Goal: Task Accomplishment & Management: Use online tool/utility

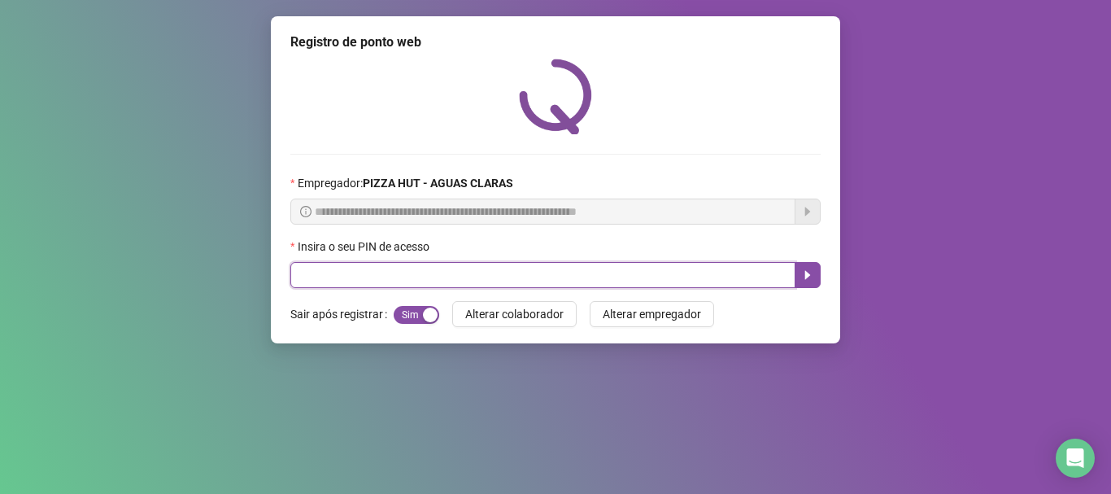
click at [433, 277] on input "text" at bounding box center [542, 275] width 505 height 26
click at [309, 271] on input "text" at bounding box center [542, 275] width 505 height 26
type input "*****"
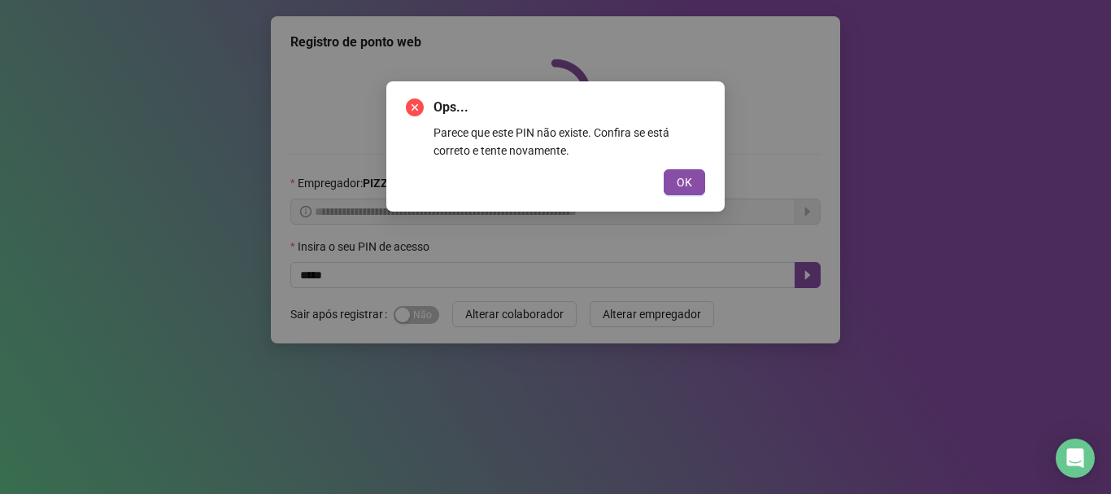
click at [664, 169] on button "OK" at bounding box center [684, 182] width 41 height 26
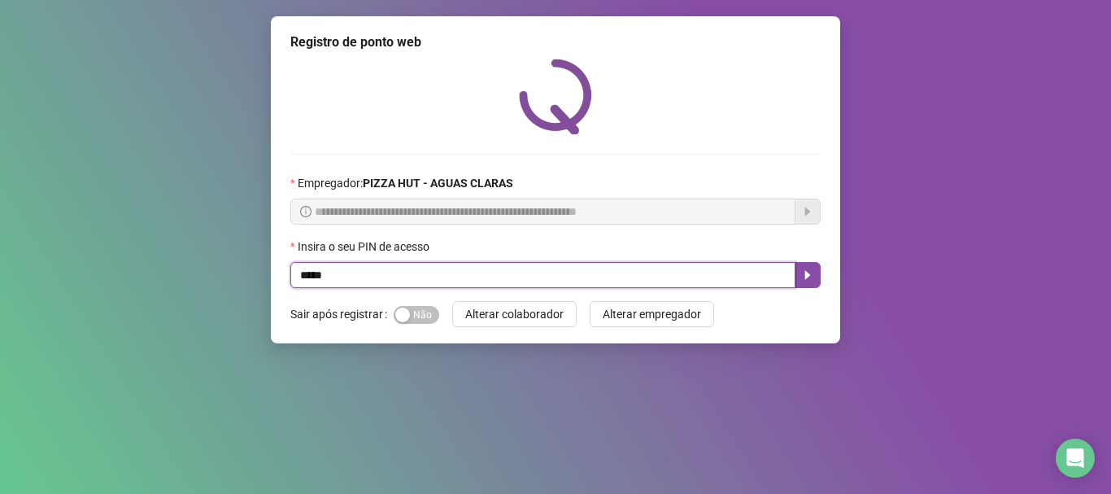
type input "*****"
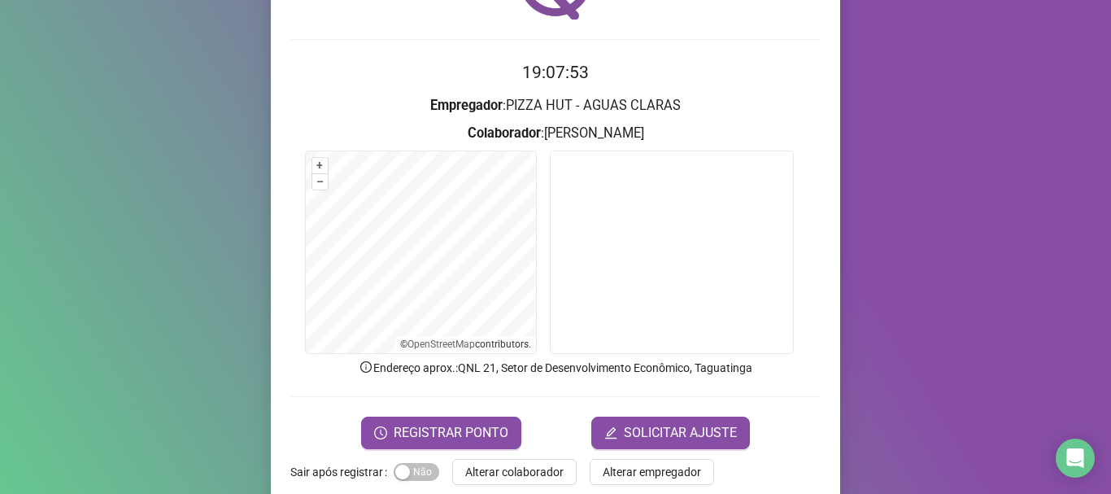
scroll to position [141, 0]
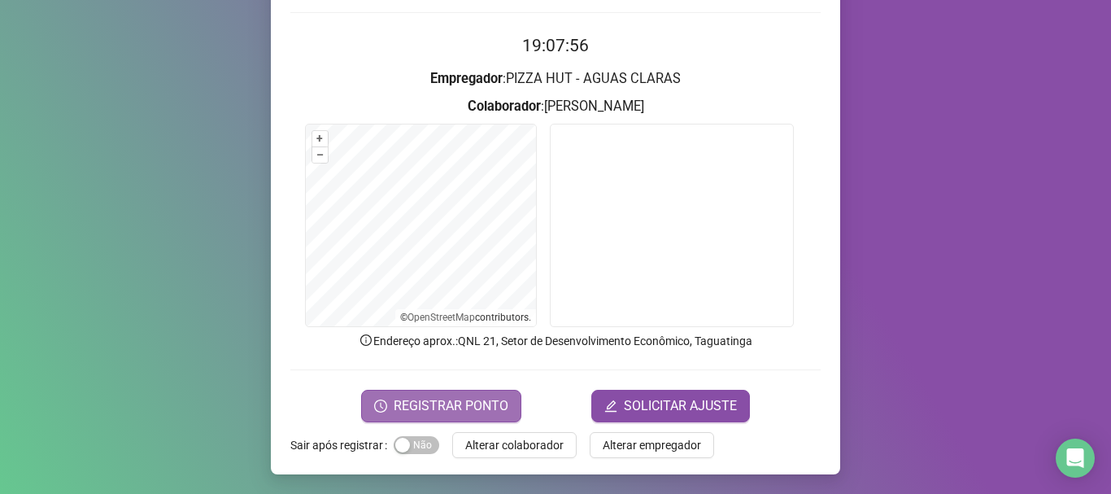
click at [424, 402] on span "REGISTRAR PONTO" at bounding box center [451, 406] width 115 height 20
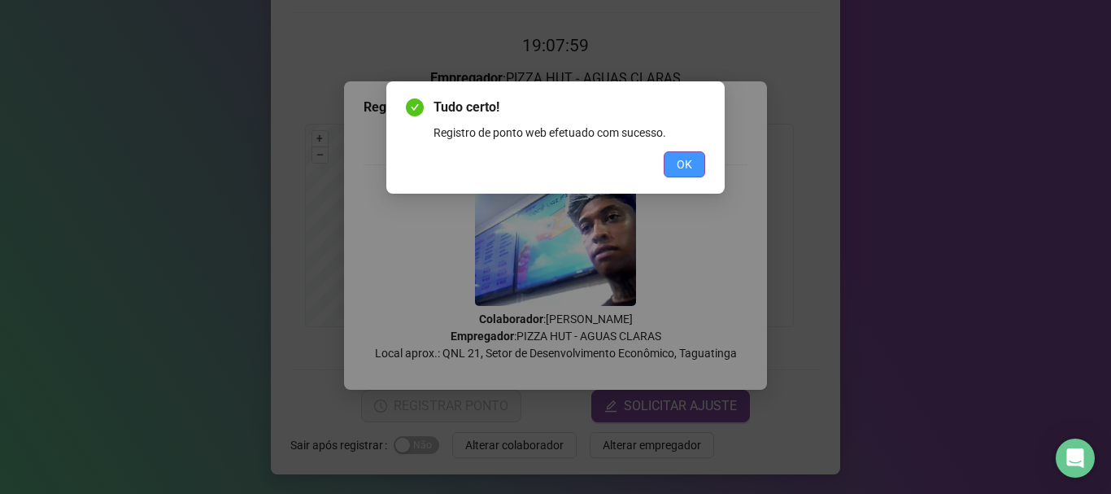
click at [678, 163] on span "OK" at bounding box center [684, 164] width 15 height 18
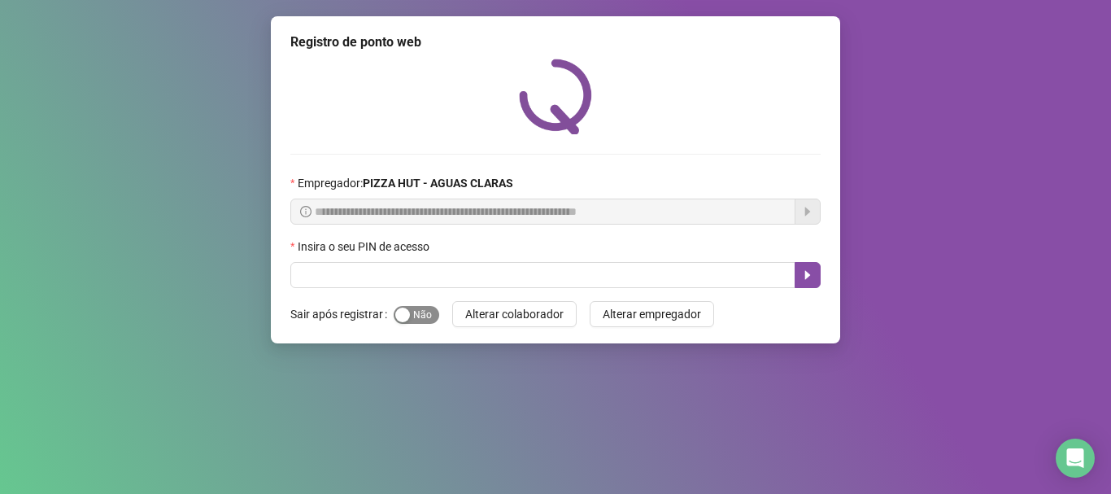
click at [425, 316] on span "Sim Não" at bounding box center [417, 315] width 46 height 18
click at [413, 322] on span "Sim Não" at bounding box center [417, 315] width 46 height 18
click at [415, 305] on div "Sim Não" at bounding box center [417, 314] width 46 height 19
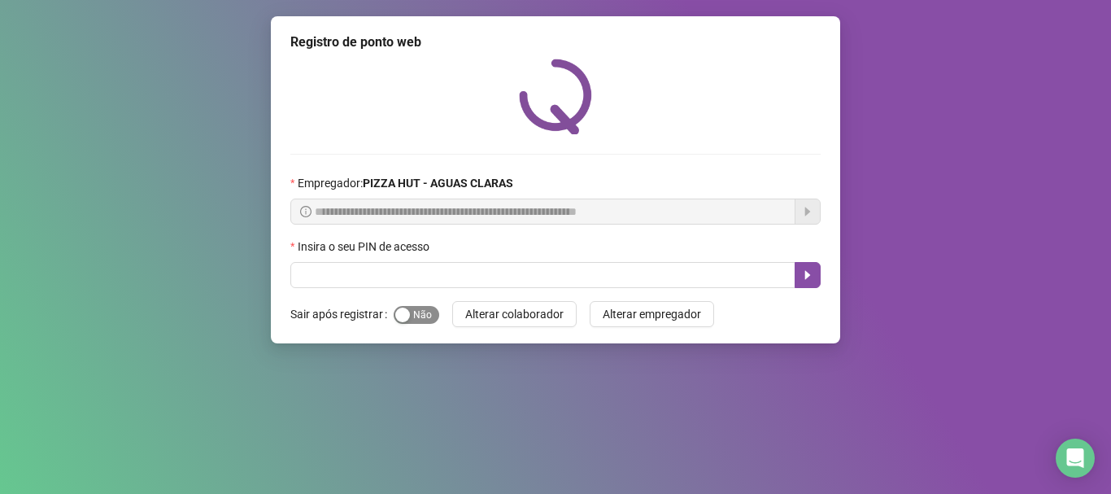
click at [415, 311] on span "Sim Não" at bounding box center [417, 315] width 46 height 18
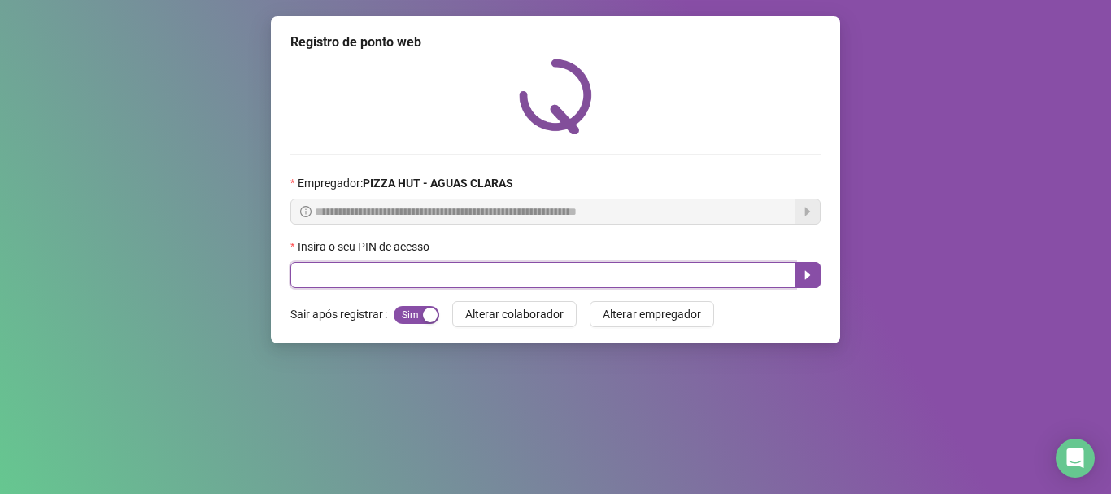
click at [419, 280] on input "text" at bounding box center [542, 275] width 505 height 26
type input "*****"
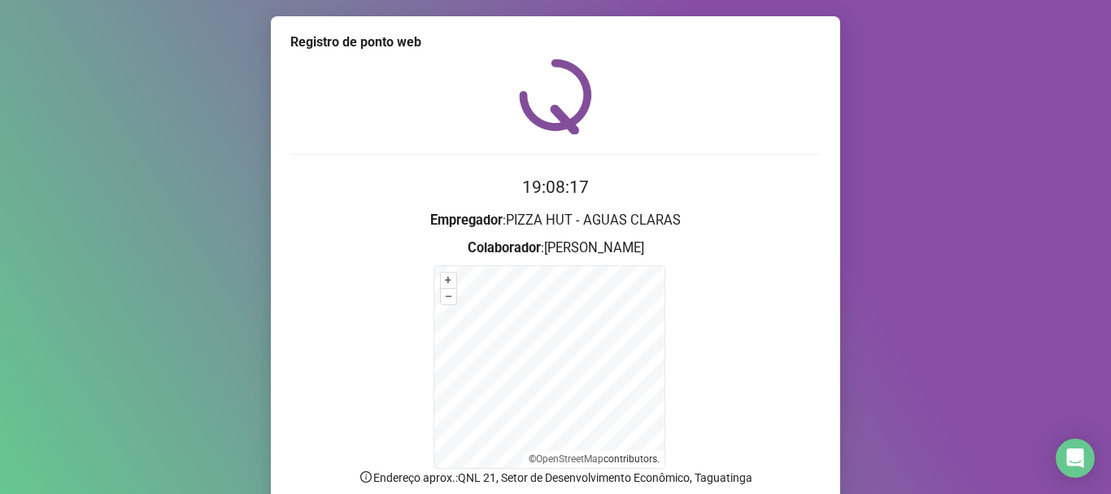
scroll to position [137, 0]
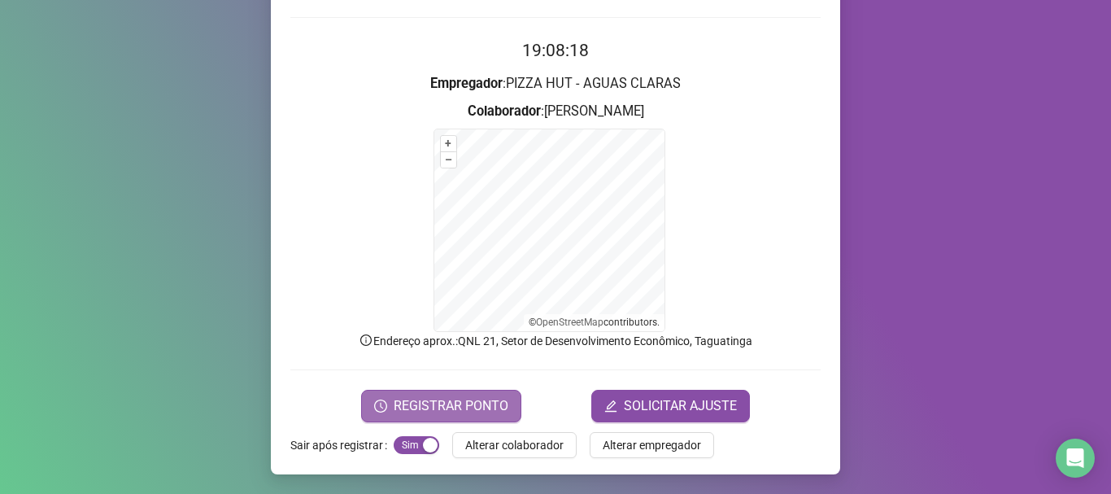
click at [402, 396] on span "REGISTRAR PONTO" at bounding box center [451, 406] width 115 height 20
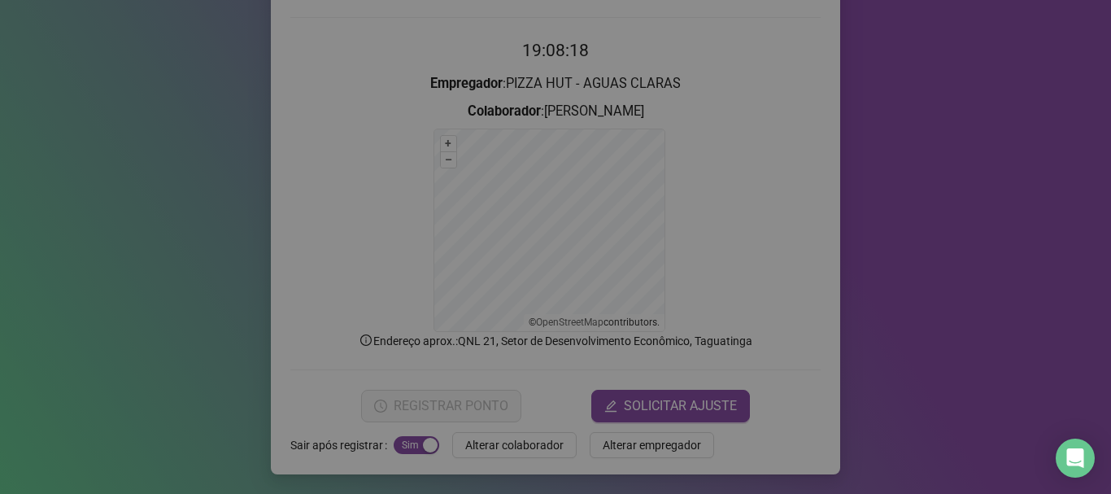
click at [402, 396] on div "Registro de ponto web Registrando ponto web, aguarde... Colaborador : [PERSON_N…" at bounding box center [555, 247] width 1111 height 494
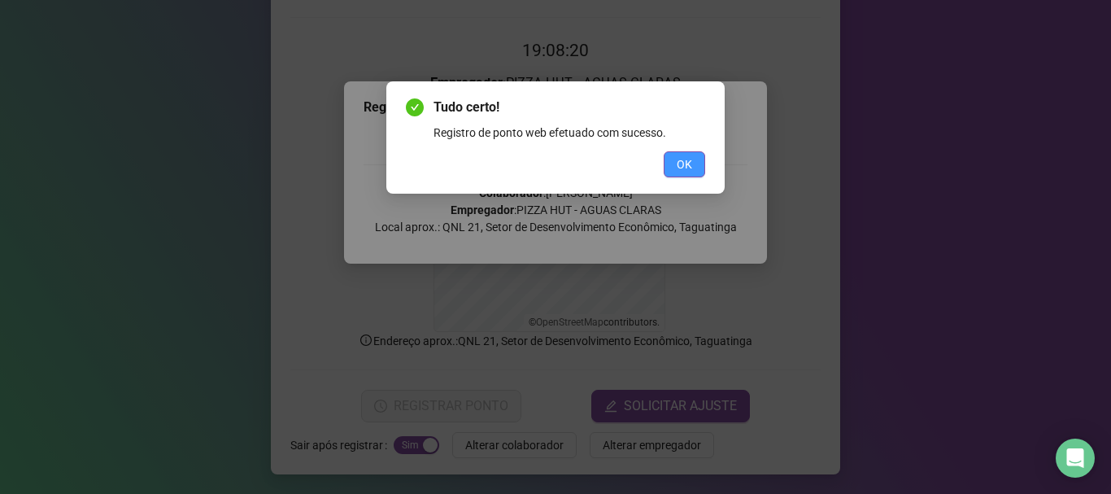
click at [674, 163] on button "OK" at bounding box center [684, 164] width 41 height 26
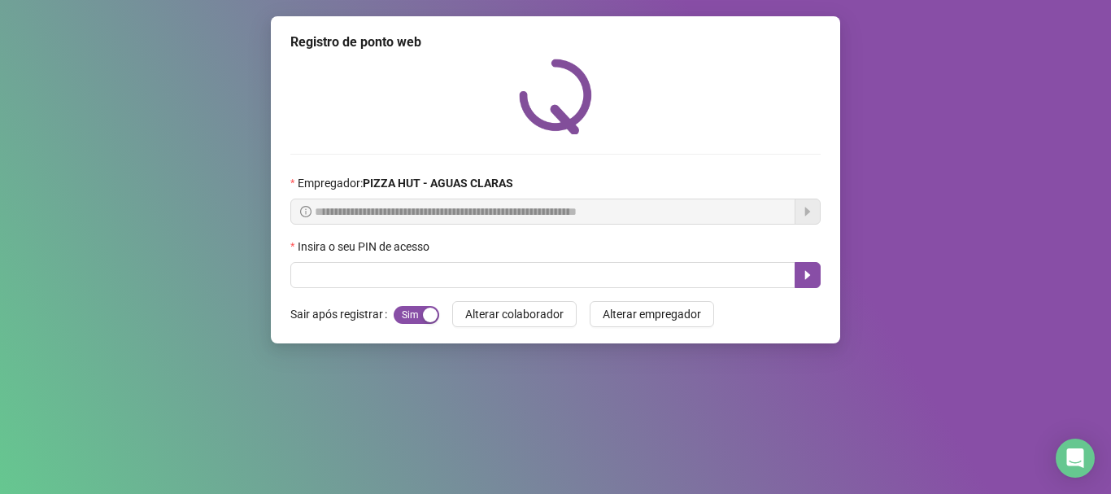
scroll to position [0, 0]
click at [418, 317] on span "Sim Não" at bounding box center [417, 315] width 46 height 18
